Goal: Task Accomplishment & Management: Use online tool/utility

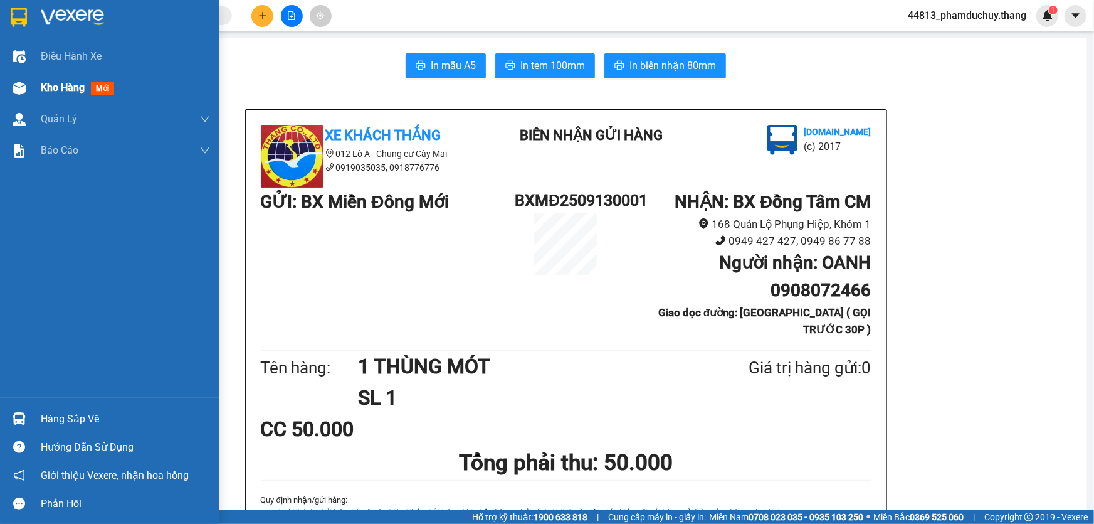
click at [75, 95] on div "Kho hàng mới" at bounding box center [80, 88] width 78 height 16
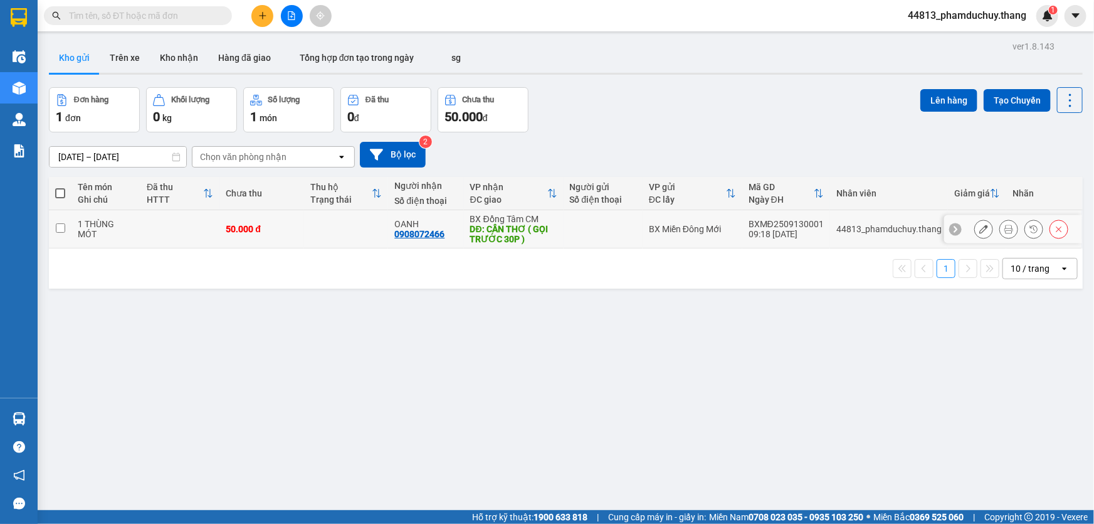
click at [59, 229] on input "checkbox" at bounding box center [60, 227] width 9 height 9
checkbox input "true"
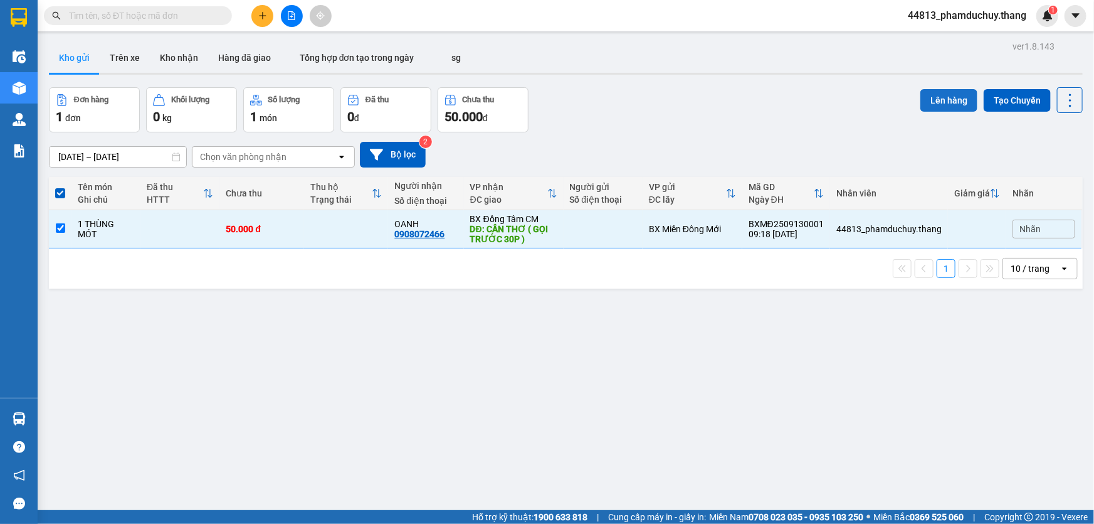
click at [932, 91] on button "Lên hàng" at bounding box center [949, 100] width 57 height 23
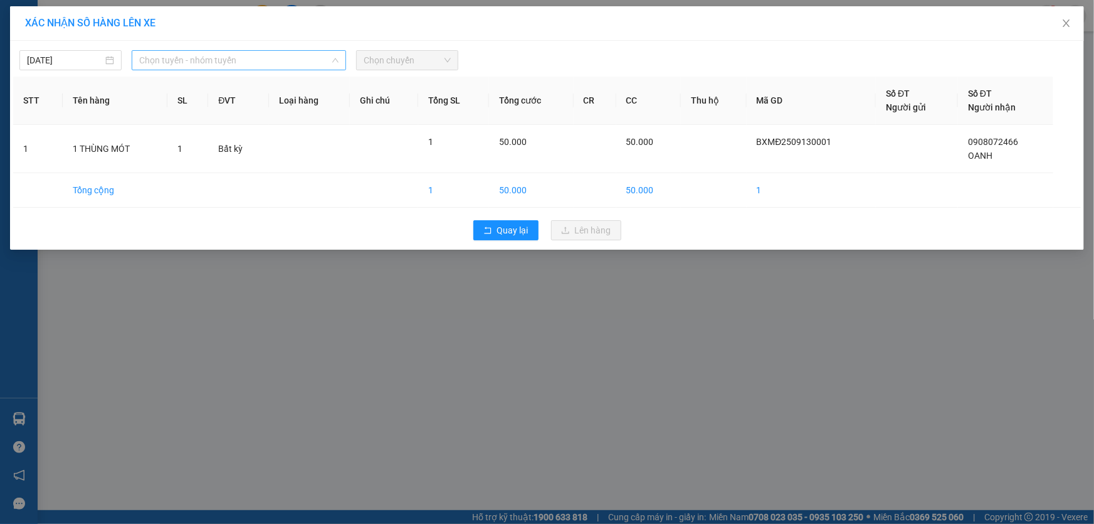
click at [195, 51] on span "Chọn tuyến - nhóm tuyến" at bounding box center [238, 60] width 199 height 19
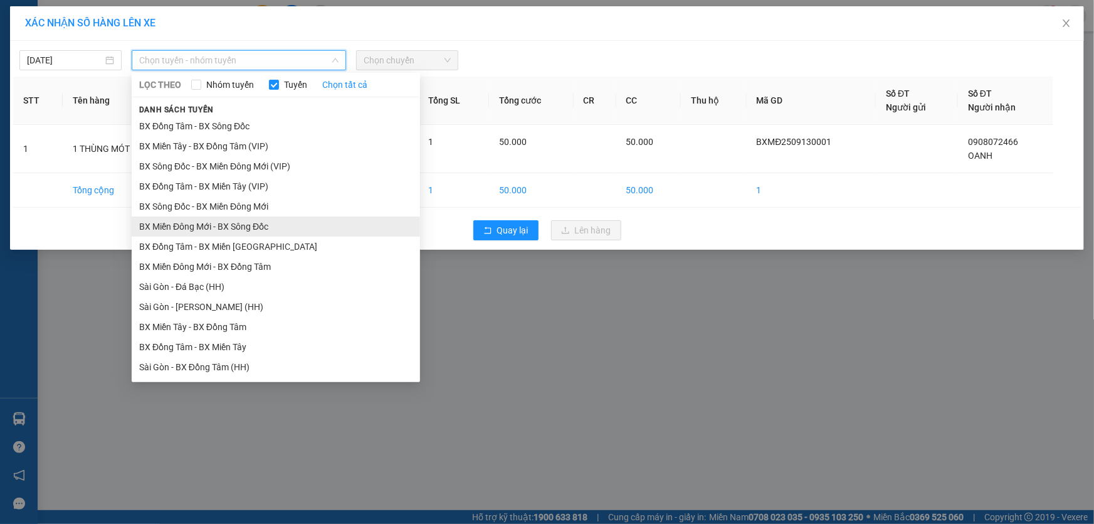
click at [211, 219] on li "BX Miền Đông Mới - BX Sông Đốc" at bounding box center [276, 226] width 288 height 20
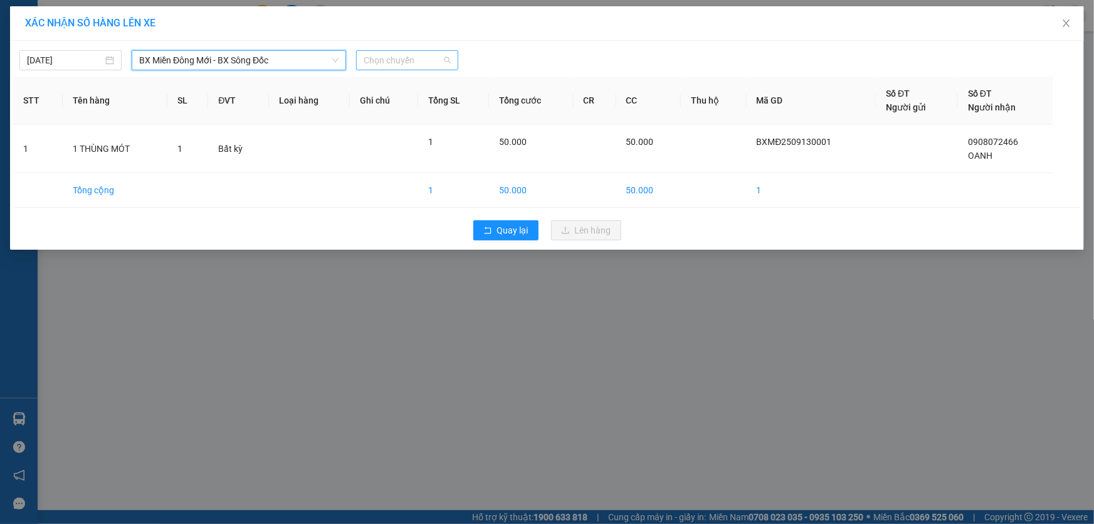
click at [403, 67] on span "Chọn chuyến" at bounding box center [407, 60] width 87 height 19
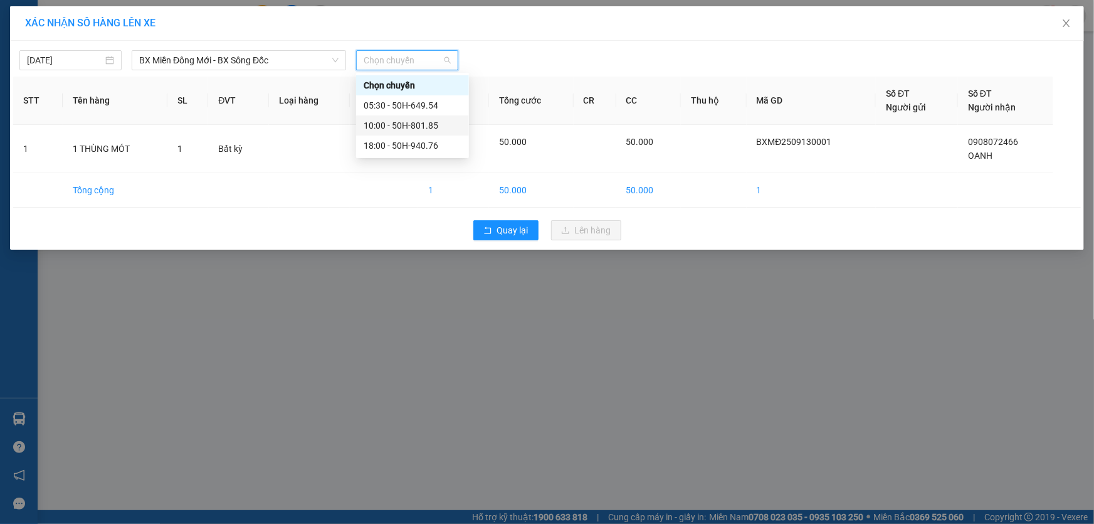
drag, startPoint x: 401, startPoint y: 119, endPoint x: 455, endPoint y: 129, distance: 54.7
click at [401, 119] on div "10:00 - 50H-801.85" at bounding box center [413, 126] width 98 height 14
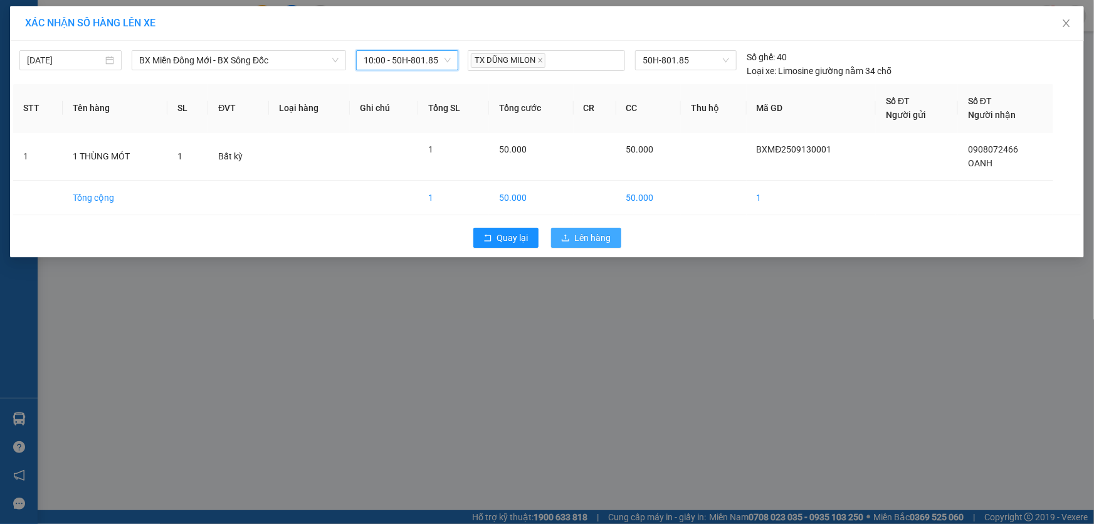
click at [601, 241] on span "Lên hàng" at bounding box center [593, 238] width 36 height 14
